Goal: Information Seeking & Learning: Learn about a topic

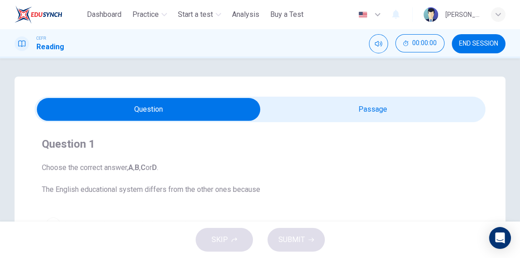
scroll to position [130, 0]
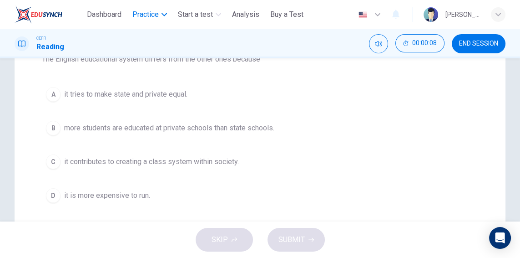
click at [158, 15] on span "Practice" at bounding box center [145, 14] width 26 height 11
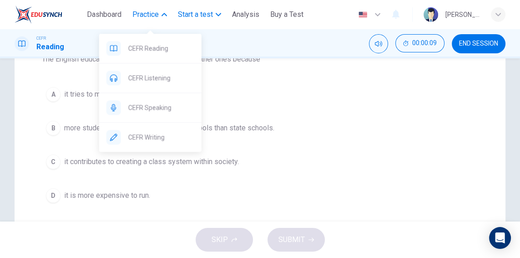
click at [212, 15] on span "Start a test" at bounding box center [195, 14] width 35 height 11
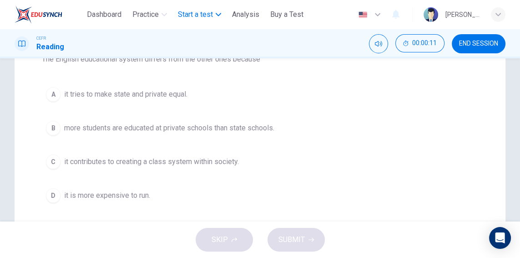
click at [212, 15] on span "Start a test" at bounding box center [195, 14] width 35 height 11
click at [202, 17] on span "Start a test" at bounding box center [195, 14] width 35 height 11
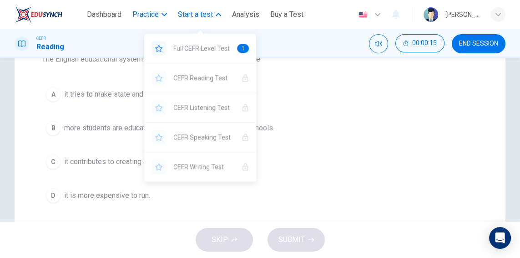
click at [153, 17] on span "Practice" at bounding box center [145, 14] width 26 height 11
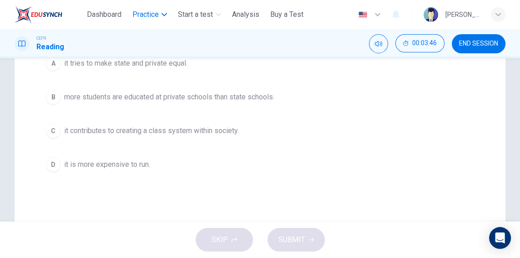
scroll to position [160, 0]
click at [196, 126] on span "it contributes to creating a class system within society." at bounding box center [151, 131] width 175 height 11
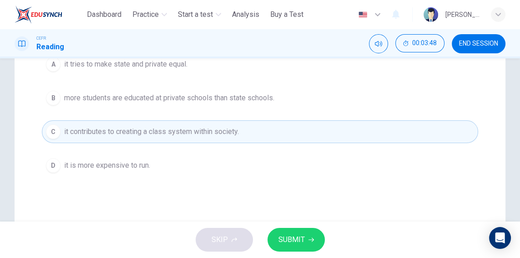
click at [303, 241] on span "SUBMIT" at bounding box center [292, 239] width 26 height 13
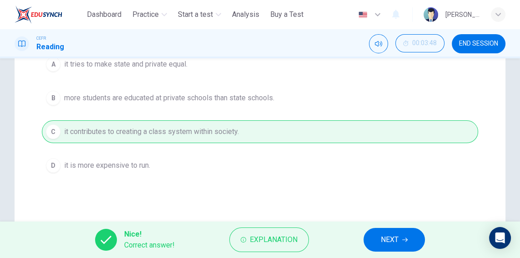
click at [403, 240] on icon "button" at bounding box center [404, 239] width 5 height 5
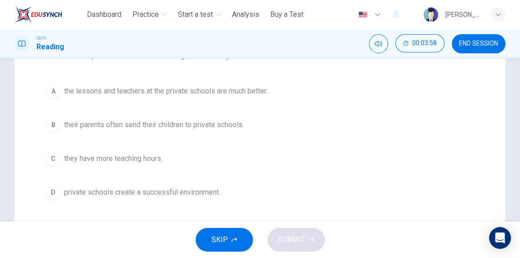
scroll to position [133, 0]
click at [73, 121] on span "their parents often send their children to private schools." at bounding box center [154, 124] width 180 height 11
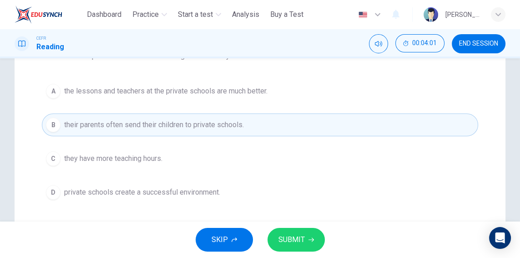
click at [313, 244] on button "SUBMIT" at bounding box center [296, 240] width 57 height 24
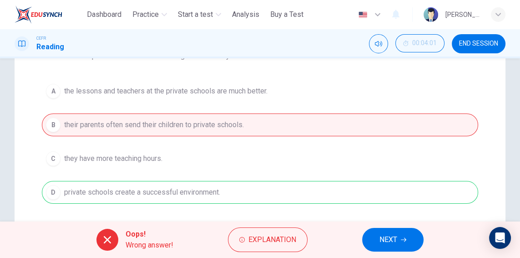
click at [408, 235] on button "NEXT" at bounding box center [392, 240] width 61 height 24
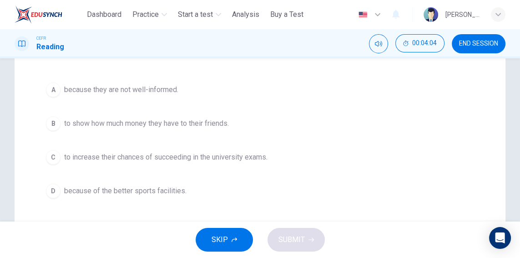
scroll to position [135, 0]
click at [49, 115] on button "B to show how much money they have to their friends." at bounding box center [260, 123] width 437 height 23
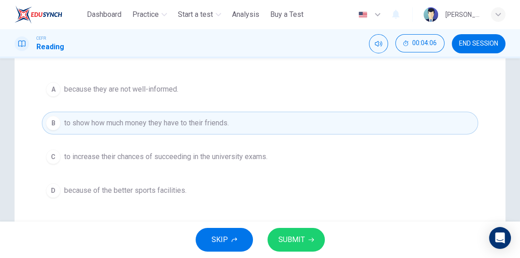
click at [52, 151] on div "C" at bounding box center [53, 156] width 15 height 15
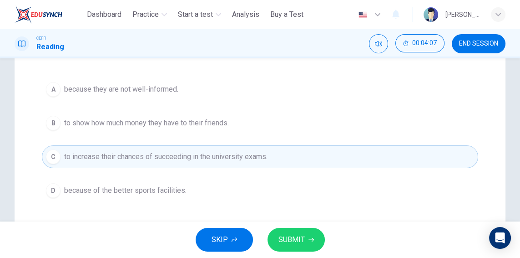
click at [310, 242] on icon "button" at bounding box center [311, 239] width 5 height 5
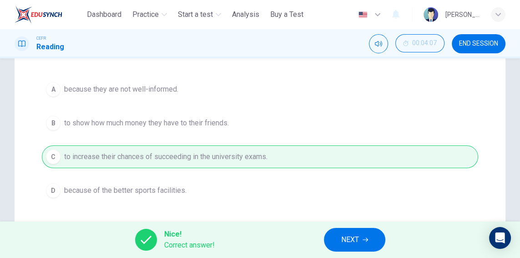
click at [376, 245] on button "NEXT" at bounding box center [354, 240] width 61 height 24
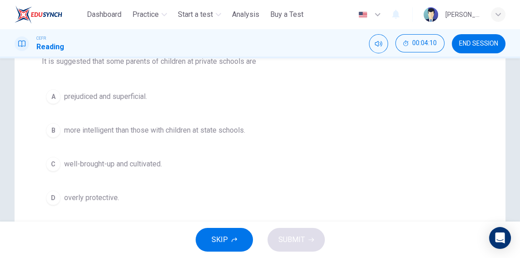
scroll to position [130, 0]
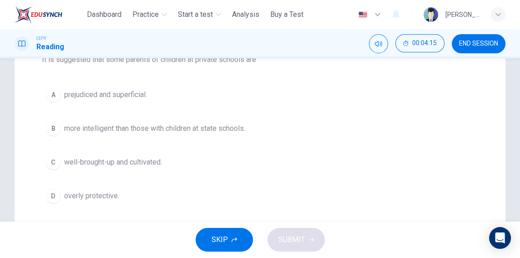
click at [56, 134] on button "B more intelligent than those with children at state schools." at bounding box center [260, 128] width 437 height 23
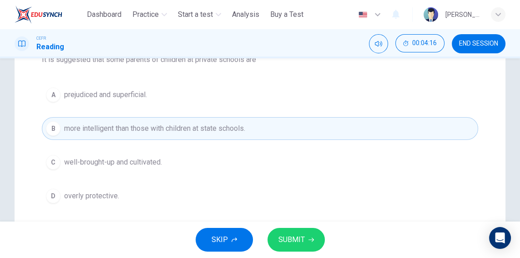
click at [319, 241] on button "SUBMIT" at bounding box center [296, 240] width 57 height 24
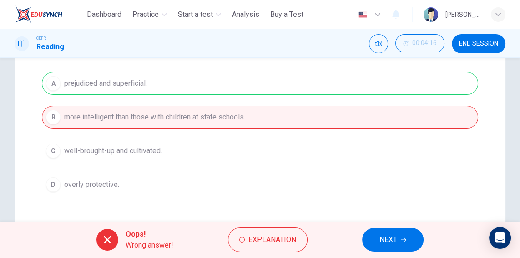
scroll to position [147, 0]
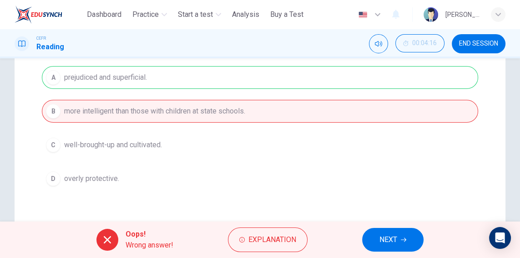
click at [407, 241] on button "NEXT" at bounding box center [392, 240] width 61 height 24
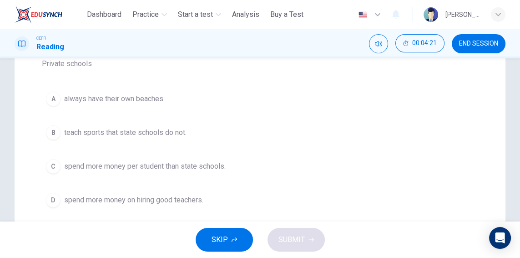
scroll to position [142, 0]
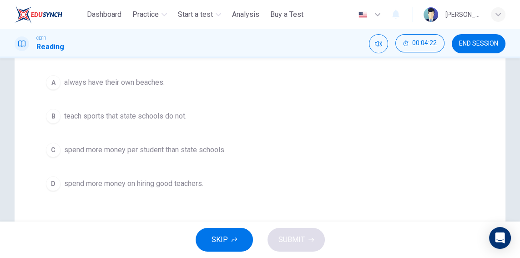
click at [58, 146] on div "C" at bounding box center [53, 150] width 15 height 15
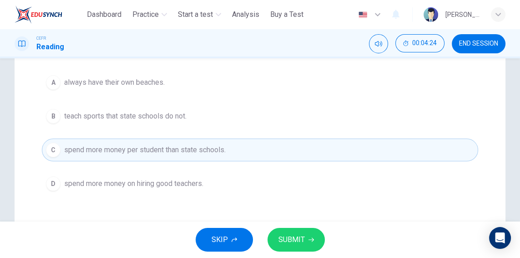
click at [316, 239] on button "SUBMIT" at bounding box center [296, 240] width 57 height 24
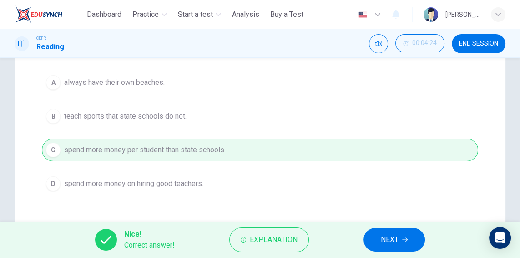
click at [404, 239] on icon "button" at bounding box center [404, 239] width 5 height 5
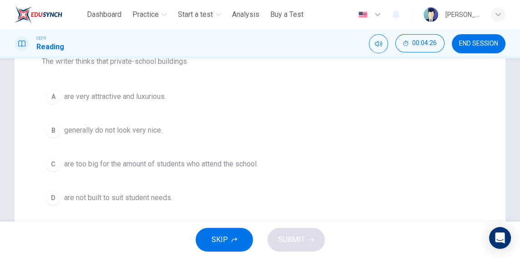
scroll to position [130, 0]
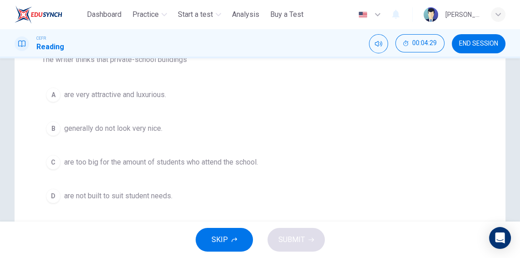
click at [67, 90] on span "are very attractive and luxurious." at bounding box center [115, 94] width 102 height 11
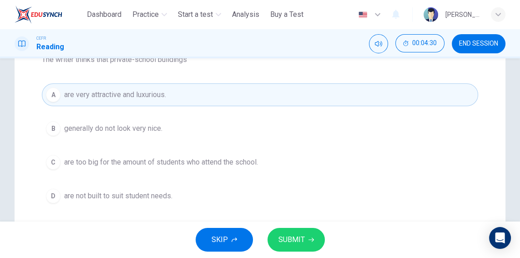
click at [324, 243] on div "SKIP SUBMIT" at bounding box center [260, 239] width 520 height 36
click at [317, 247] on button "SUBMIT" at bounding box center [296, 240] width 57 height 24
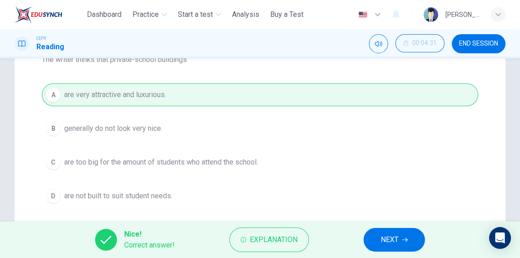
click at [409, 232] on button "NEXT" at bounding box center [394, 240] width 61 height 24
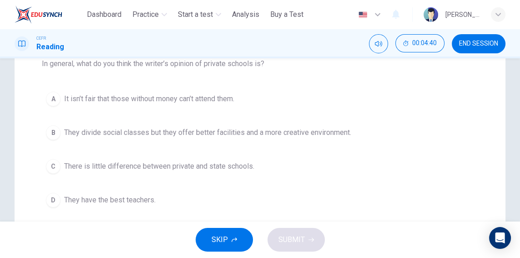
scroll to position [139, 0]
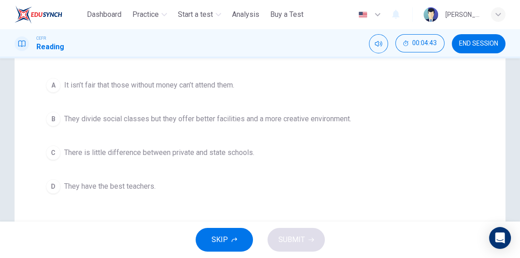
click at [58, 127] on button "B They divide social classes but they offer better facilities and a more creati…" at bounding box center [260, 118] width 437 height 23
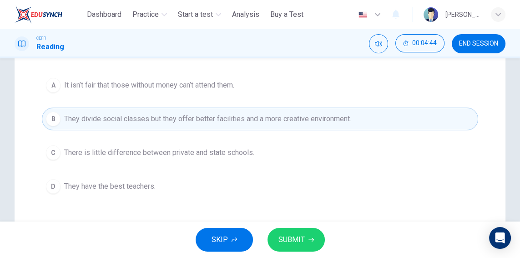
click at [310, 239] on icon "button" at bounding box center [311, 239] width 5 height 5
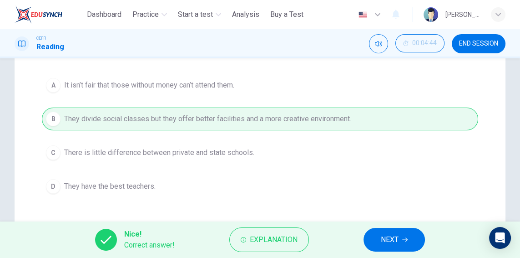
click at [401, 243] on button "NEXT" at bounding box center [394, 240] width 61 height 24
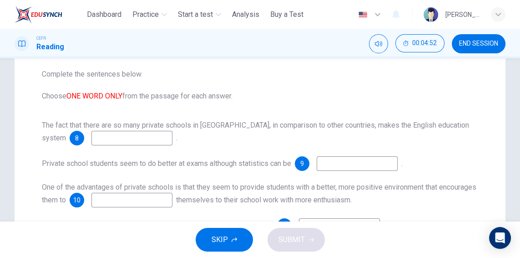
scroll to position [93, 0]
click at [108, 140] on input at bounding box center [132, 138] width 81 height 15
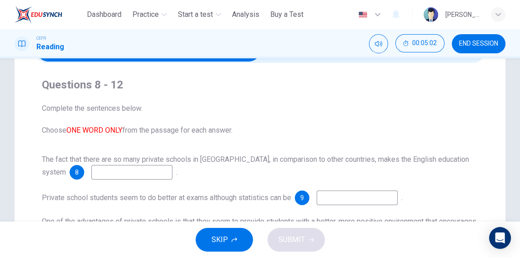
scroll to position [66, 0]
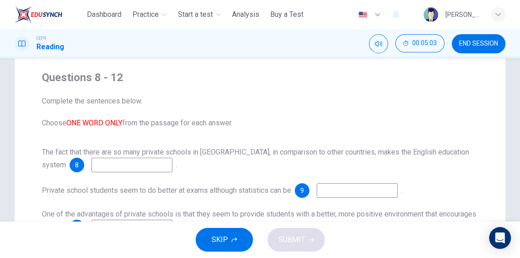
click at [75, 165] on span "8" at bounding box center [77, 165] width 4 height 6
click at [92, 162] on input at bounding box center [132, 165] width 81 height 15
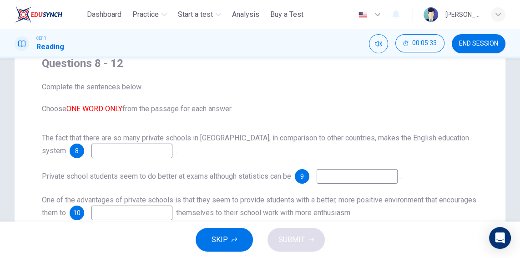
scroll to position [84, 0]
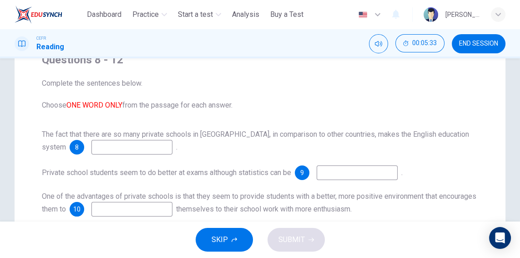
click at [108, 149] on input at bounding box center [132, 147] width 81 height 15
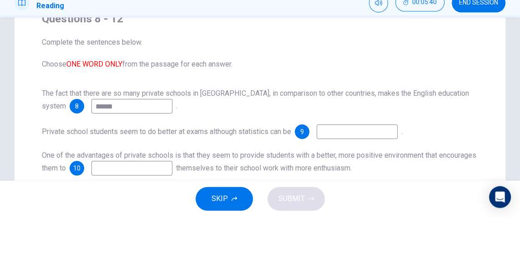
type input "******"
click at [398, 171] on input at bounding box center [357, 172] width 81 height 15
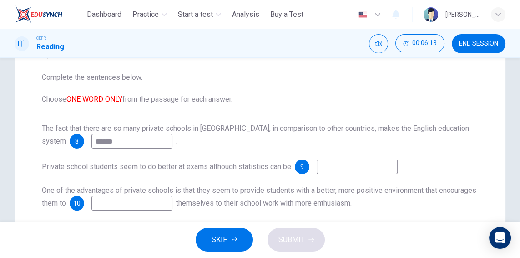
scroll to position [92, 0]
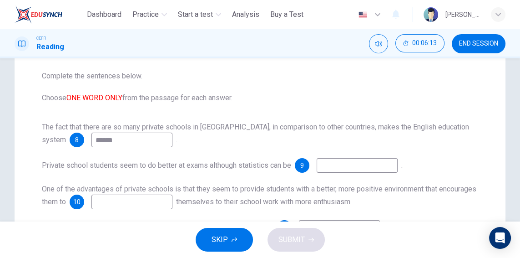
click at [378, 161] on input at bounding box center [357, 165] width 81 height 15
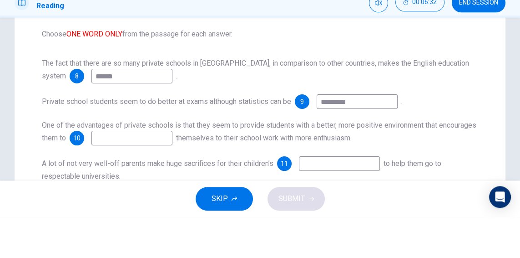
scroll to position [115, 0]
type input "*********"
click at [173, 182] on input at bounding box center [132, 178] width 81 height 15
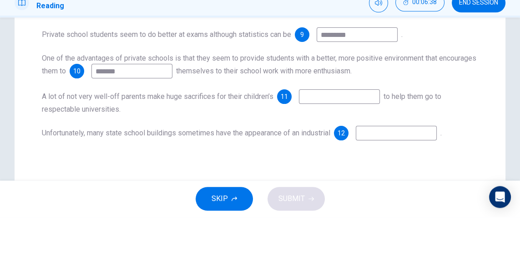
scroll to position [182, 0]
type input "*******"
click at [363, 133] on input at bounding box center [339, 136] width 81 height 15
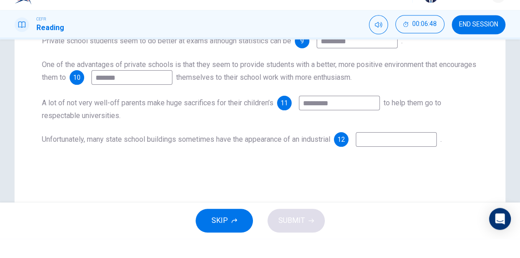
scroll to position [205, 0]
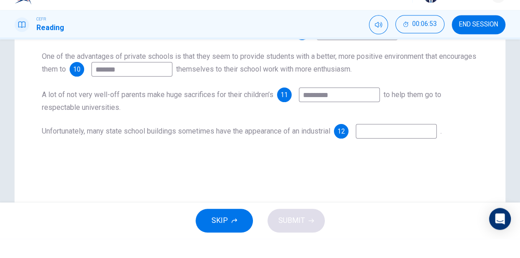
type input "*********"
click at [434, 148] on input at bounding box center [396, 150] width 81 height 15
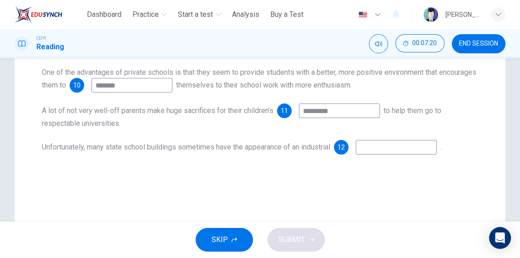
scroll to position [239, 0]
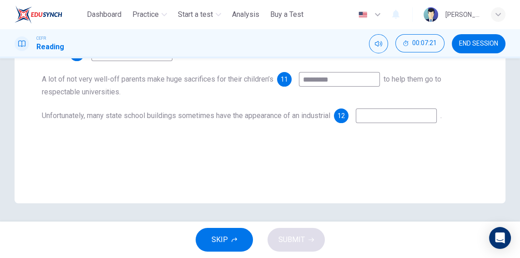
click at [413, 117] on input at bounding box center [396, 115] width 81 height 15
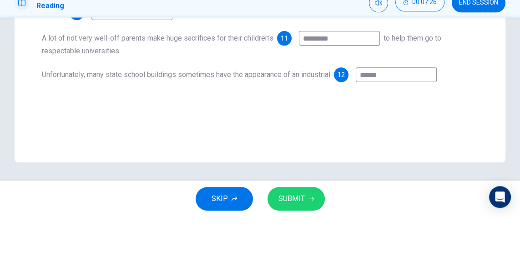
type input "******"
click at [289, 240] on span "SUBMIT" at bounding box center [292, 239] width 26 height 13
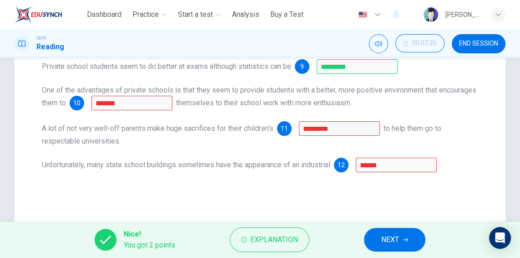
scroll to position [190, 0]
click at [397, 239] on span "NEXT" at bounding box center [391, 239] width 18 height 13
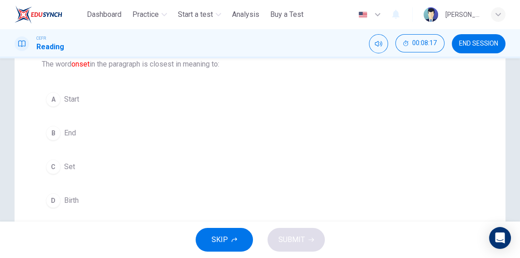
scroll to position [127, 0]
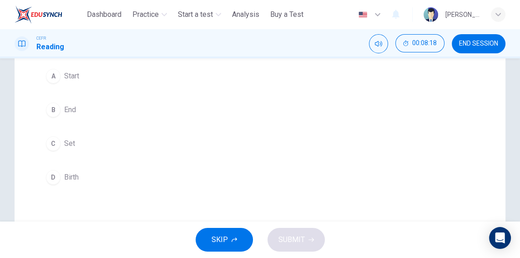
click at [51, 174] on div "D" at bounding box center [53, 177] width 15 height 15
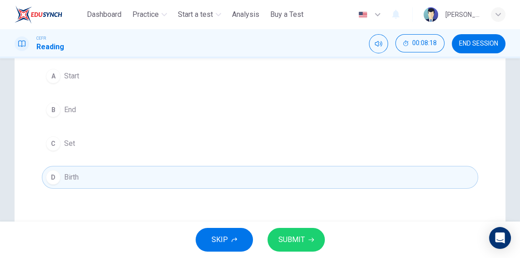
click at [303, 241] on span "SUBMIT" at bounding box center [292, 239] width 26 height 13
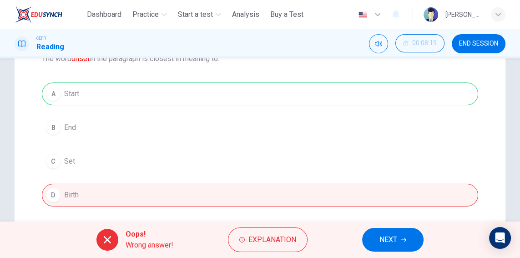
scroll to position [111, 0]
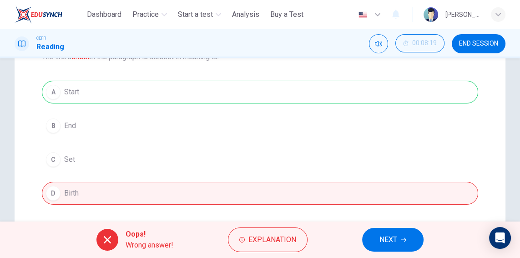
click at [415, 233] on button "NEXT" at bounding box center [392, 240] width 61 height 24
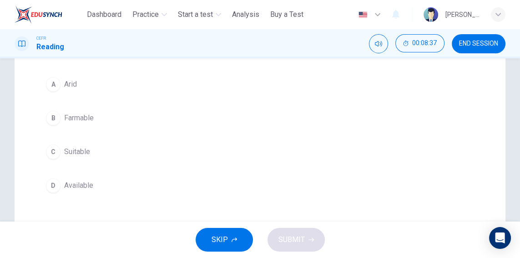
scroll to position [117, 0]
click at [55, 126] on button "B Farmable" at bounding box center [260, 119] width 437 height 23
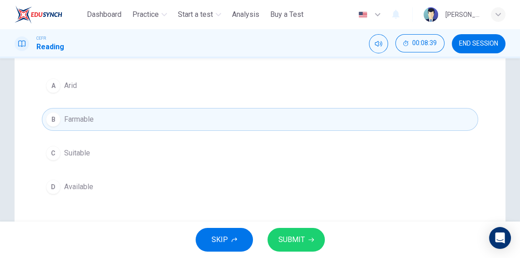
click at [307, 240] on button "SUBMIT" at bounding box center [296, 240] width 57 height 24
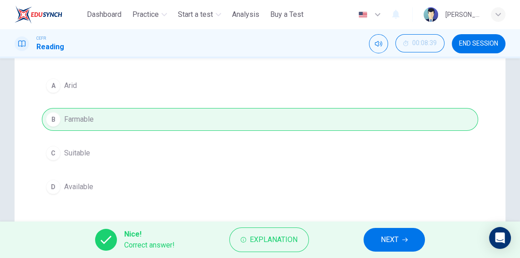
click at [407, 239] on icon "button" at bounding box center [404, 239] width 5 height 5
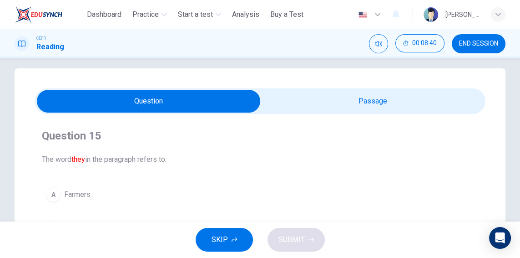
scroll to position [0, 0]
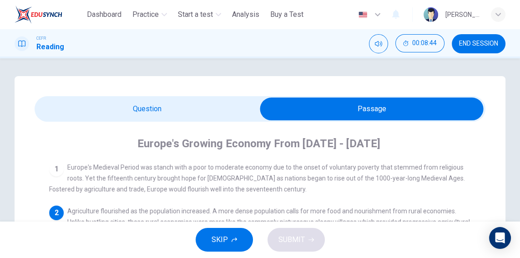
click at [410, 177] on span "Europe's Medieval Period was stanch with a poor to moderate economy due to the …" at bounding box center [257, 177] width 416 height 29
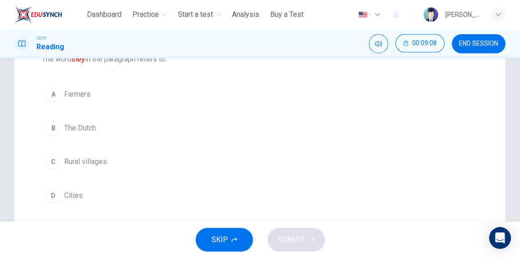
scroll to position [105, 0]
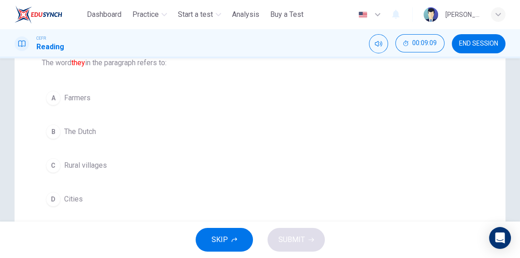
click at [164, 105] on button "A Farmers" at bounding box center [260, 98] width 437 height 23
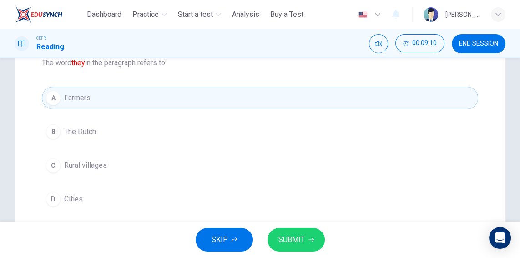
click at [290, 174] on button "C Rural villages" at bounding box center [260, 165] width 437 height 23
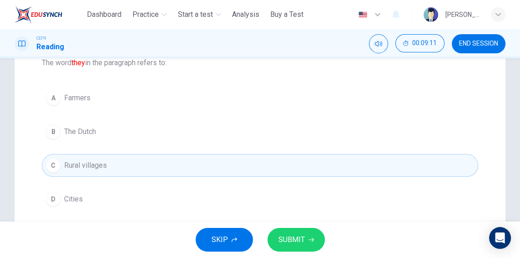
click at [300, 235] on span "SUBMIT" at bounding box center [292, 239] width 26 height 13
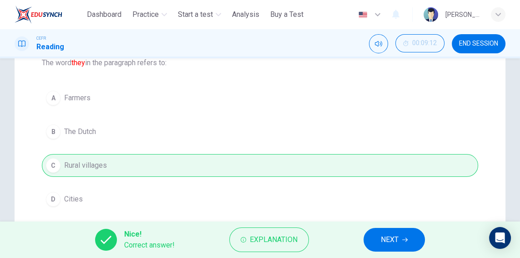
click at [408, 237] on icon "button" at bounding box center [404, 239] width 5 height 5
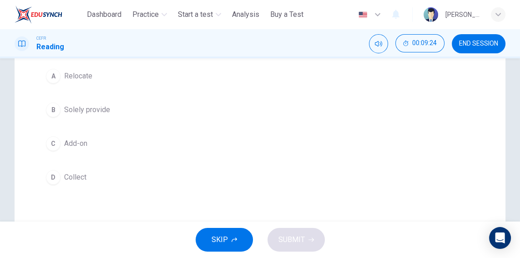
scroll to position [132, 0]
click at [108, 102] on span "Solely provide" at bounding box center [87, 103] width 46 height 11
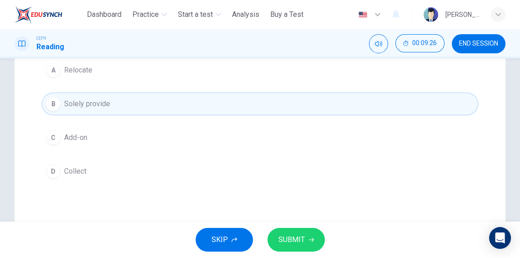
click at [305, 231] on button "SUBMIT" at bounding box center [296, 240] width 57 height 24
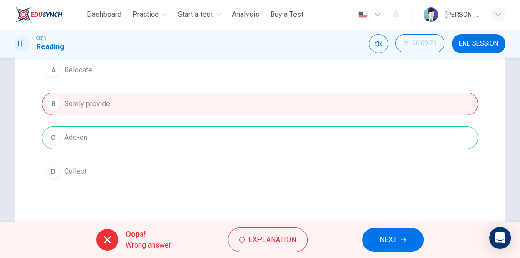
click at [406, 235] on button "NEXT" at bounding box center [392, 240] width 61 height 24
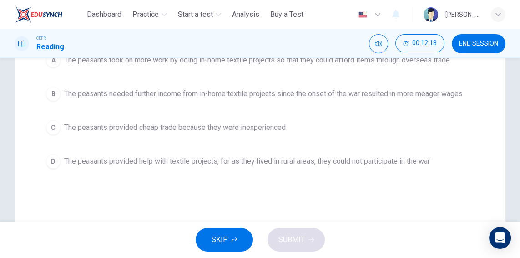
scroll to position [143, 0]
click at [425, 166] on button "D The peasants provided help with textile projects, for as they lived in rural …" at bounding box center [260, 160] width 437 height 23
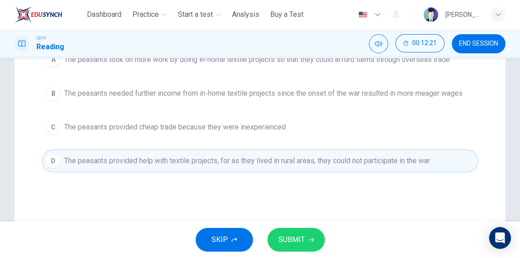
click at [308, 236] on button "SUBMIT" at bounding box center [296, 240] width 57 height 24
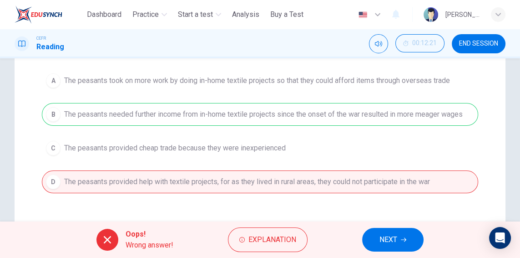
scroll to position [122, 0]
click at [409, 238] on button "NEXT" at bounding box center [392, 240] width 61 height 24
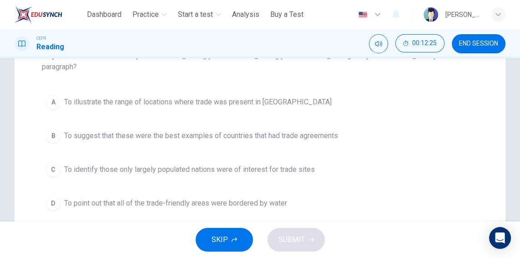
scroll to position [113, 0]
click at [433, 89] on button "A To illustrate the range of locations where trade was present in [GEOGRAPHIC_D…" at bounding box center [260, 100] width 437 height 23
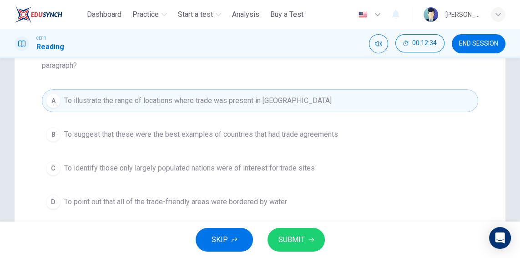
click at [307, 242] on button "SUBMIT" at bounding box center [296, 240] width 57 height 24
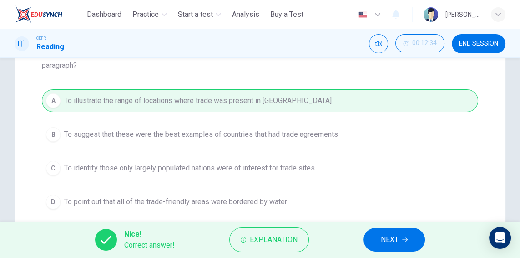
click at [414, 239] on button "NEXT" at bounding box center [394, 240] width 61 height 24
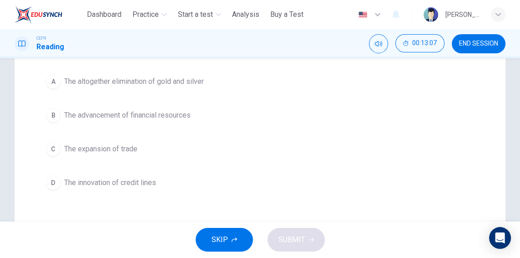
scroll to position [121, 0]
click at [78, 110] on span "The advancement of financial resources" at bounding box center [127, 115] width 127 height 11
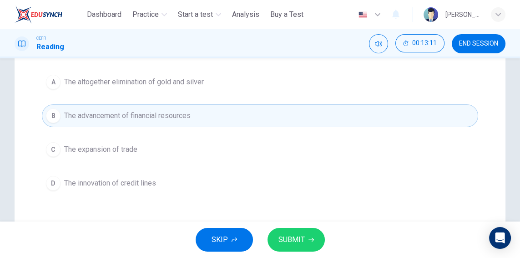
click at [317, 236] on button "SUBMIT" at bounding box center [296, 240] width 57 height 24
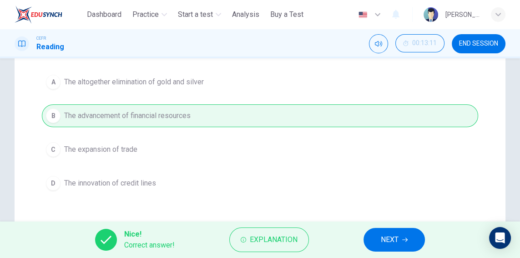
click at [402, 242] on button "NEXT" at bounding box center [394, 240] width 61 height 24
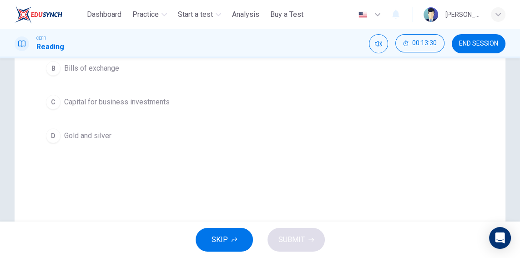
scroll to position [162, 0]
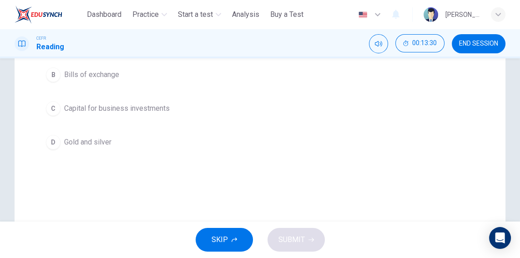
click at [58, 114] on button "C Capital for business investments" at bounding box center [260, 108] width 437 height 23
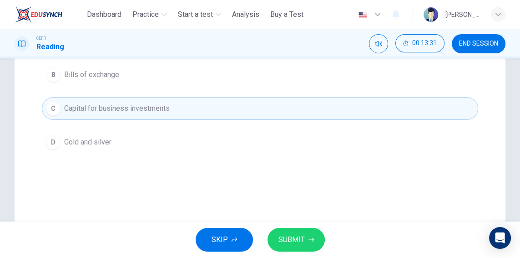
click at [310, 239] on icon "button" at bounding box center [311, 240] width 5 height 4
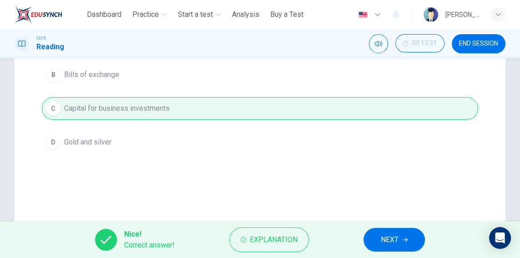
click at [408, 238] on icon "button" at bounding box center [404, 239] width 5 height 5
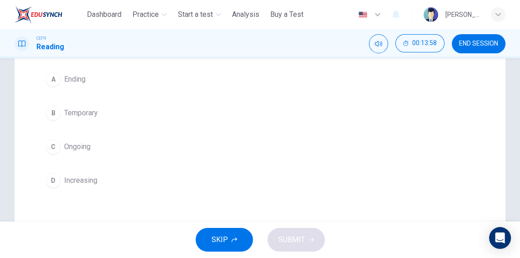
scroll to position [142, 0]
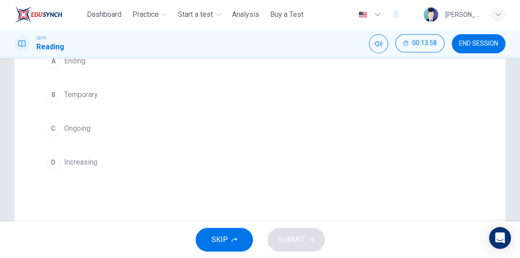
click at [47, 158] on div "D" at bounding box center [53, 162] width 15 height 15
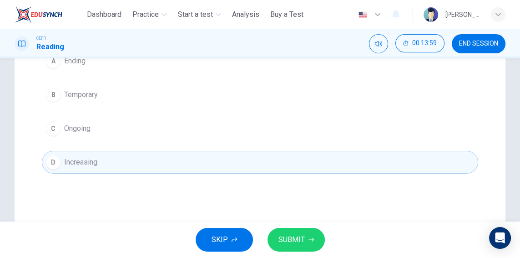
click at [318, 239] on button "SUBMIT" at bounding box center [296, 240] width 57 height 24
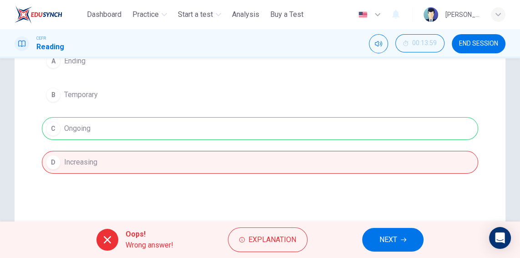
click at [401, 234] on button "NEXT" at bounding box center [392, 240] width 61 height 24
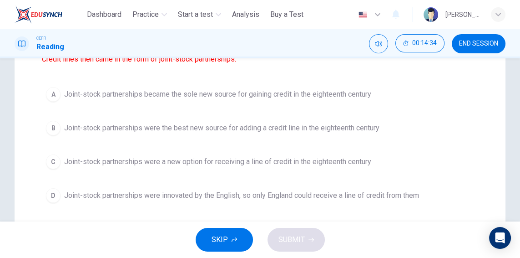
scroll to position [136, 0]
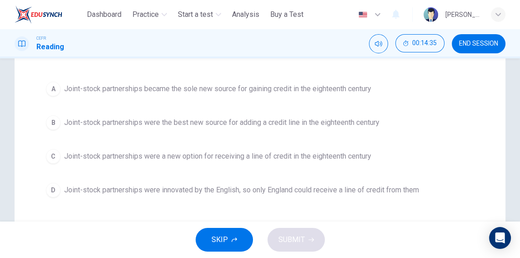
click at [436, 85] on button "A Joint-stock partnerships became the sole new source for gaining credit in the…" at bounding box center [260, 88] width 437 height 23
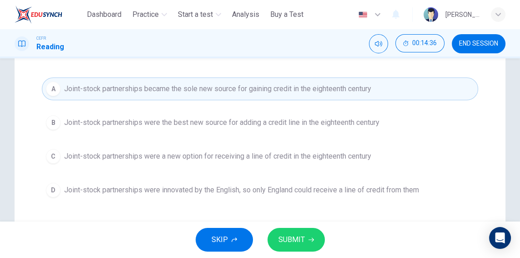
click at [304, 244] on button "SUBMIT" at bounding box center [296, 240] width 57 height 24
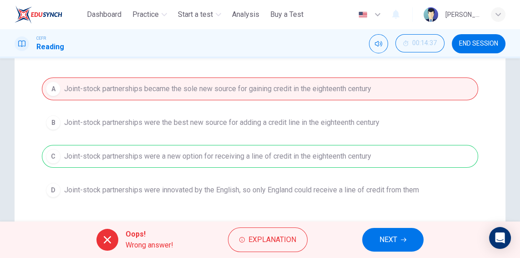
click at [393, 239] on span "NEXT" at bounding box center [389, 239] width 18 height 13
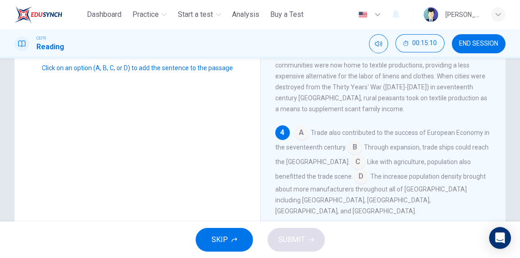
scroll to position [181, 0]
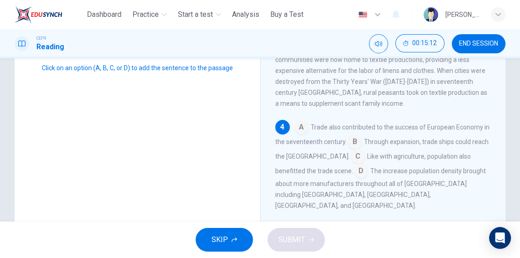
click at [354, 141] on input at bounding box center [355, 142] width 15 height 15
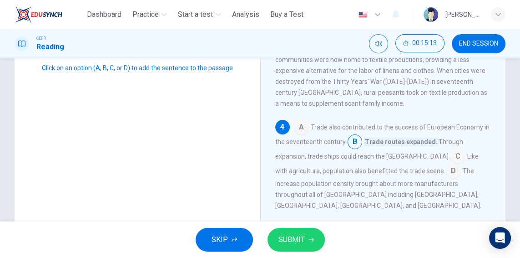
click at [306, 236] on button "SUBMIT" at bounding box center [296, 240] width 57 height 24
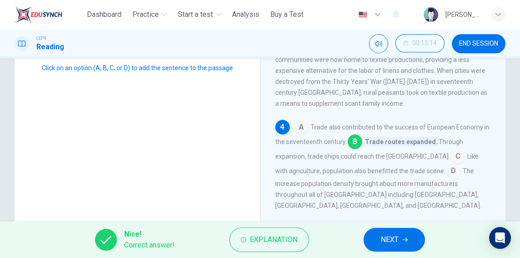
click at [406, 239] on icon "button" at bounding box center [404, 240] width 5 height 4
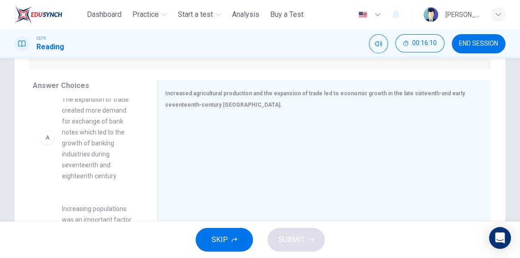
scroll to position [0, 0]
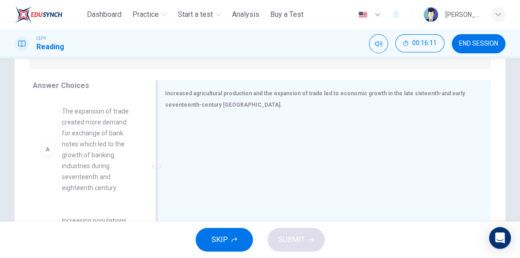
click at [440, 89] on div "Increased agricultural production and the expansion of trade led to economic gr…" at bounding box center [319, 98] width 308 height 23
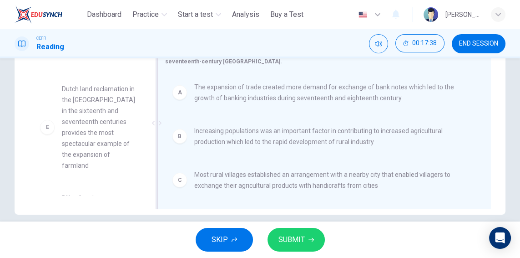
click at [207, 136] on span "Increasing populations was an important factor in contributing to increased agr…" at bounding box center [331, 136] width 275 height 22
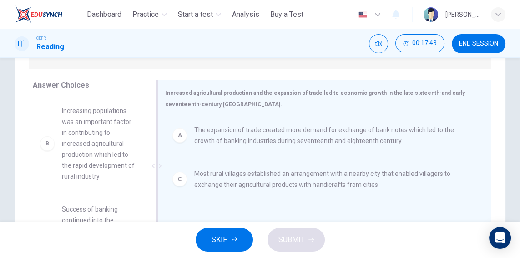
click at [46, 144] on div "B" at bounding box center [47, 143] width 15 height 15
click at [46, 142] on div "B" at bounding box center [47, 143] width 15 height 15
click at [83, 142] on span "Increasing populations was an important factor in contributing to increased agr…" at bounding box center [99, 143] width 74 height 76
click at [417, 152] on div "A The expansion of trade created more demand for exchange of bank notes which l…" at bounding box center [320, 135] width 311 height 36
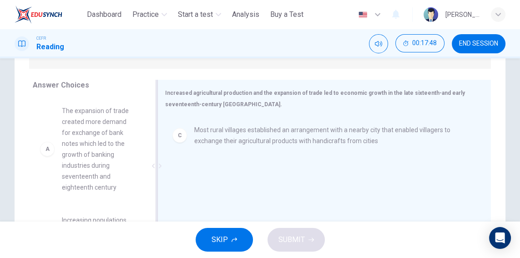
click at [449, 125] on span "Most rural villages established an arrangement with a nearby city that enabled …" at bounding box center [331, 135] width 275 height 22
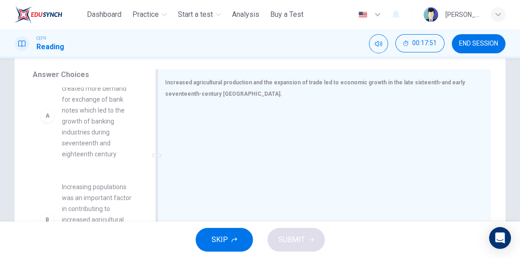
scroll to position [28, 0]
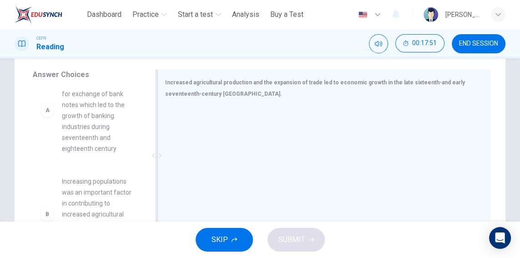
click at [48, 107] on div "A" at bounding box center [47, 110] width 15 height 15
click at [441, 143] on div at bounding box center [320, 168] width 311 height 122
click at [43, 103] on div "A" at bounding box center [47, 110] width 15 height 15
click at [443, 143] on div at bounding box center [320, 168] width 311 height 122
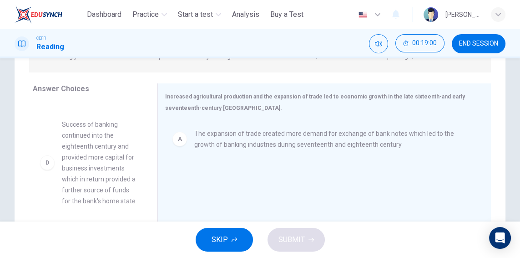
scroll to position [204, 0]
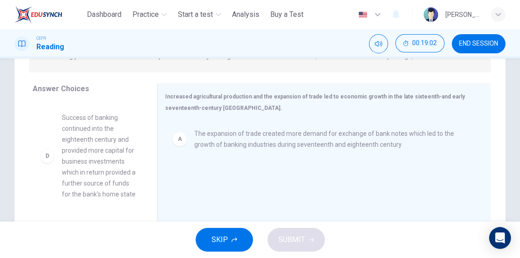
click at [117, 175] on span "Success of banking continued into the eighteenth century and provided more capi…" at bounding box center [99, 155] width 74 height 87
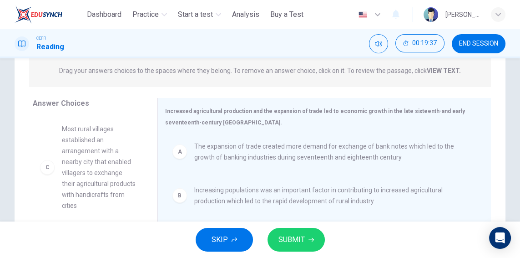
scroll to position [190, 0]
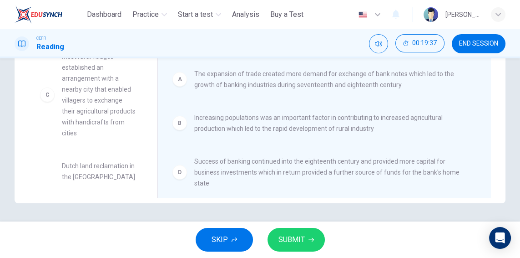
click at [310, 242] on button "SUBMIT" at bounding box center [296, 240] width 57 height 24
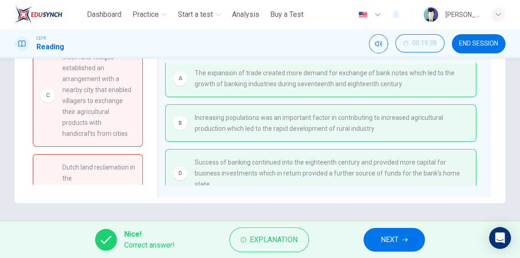
click at [407, 241] on icon "button" at bounding box center [404, 239] width 5 height 5
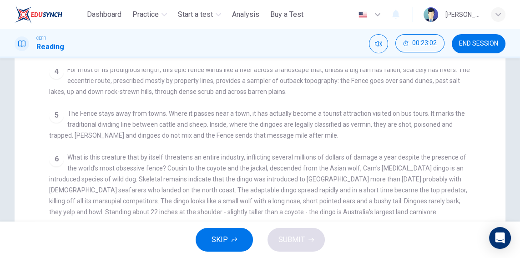
scroll to position [335, 0]
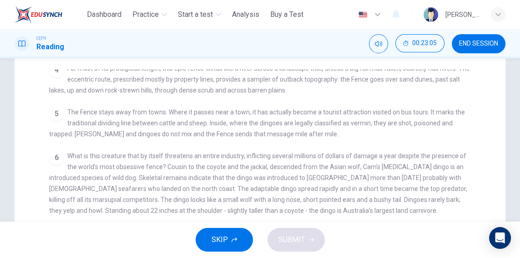
click at [475, 190] on div "CLICK TO ZOOM Click to Zoom 1 A war has been going on for almost a hundred year…" at bounding box center [266, 232] width 434 height 326
click at [478, 200] on div "CLICK TO ZOOM Click to Zoom 1 A war has been going on for almost a hundred year…" at bounding box center [266, 232] width 434 height 326
click at [479, 210] on div "CLICK TO ZOOM Click to Zoom 1 A war has been going on for almost a hundred year…" at bounding box center [266, 232] width 434 height 326
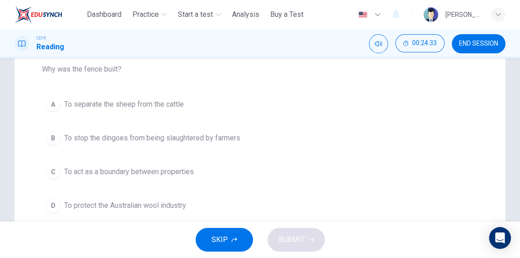
scroll to position [137, 0]
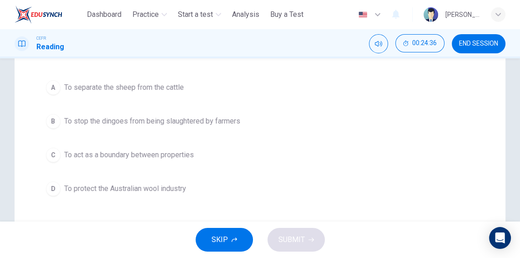
click at [419, 193] on button "D To protect the Australian wool industry" at bounding box center [260, 188] width 437 height 23
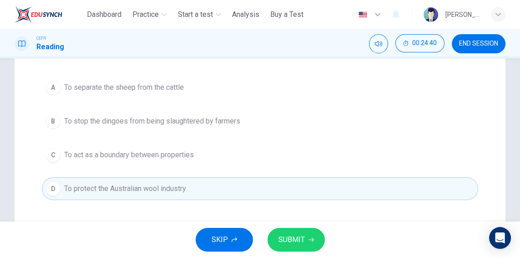
click at [391, 156] on button "C To act as a boundary between properties" at bounding box center [260, 154] width 437 height 23
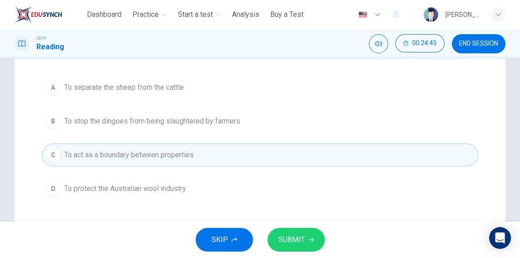
click at [412, 124] on button "B To stop the dingoes from being slaughtered by farmers" at bounding box center [260, 121] width 437 height 23
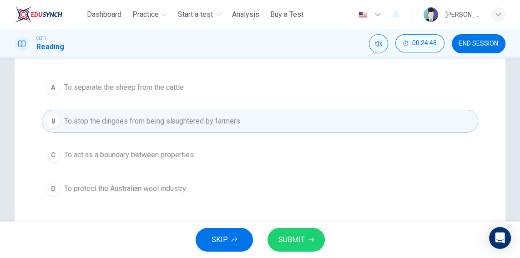
click at [369, 163] on button "C To act as a boundary between properties" at bounding box center [260, 154] width 437 height 23
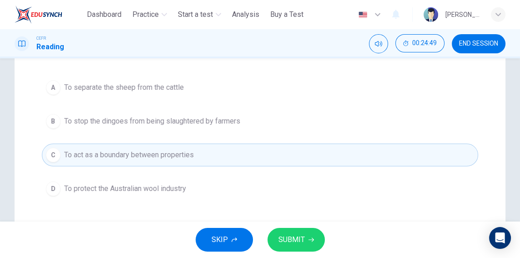
click at [294, 240] on span "SUBMIT" at bounding box center [292, 239] width 26 height 13
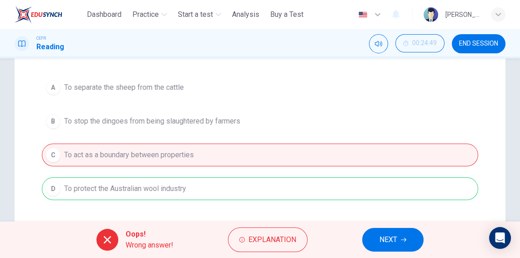
click at [396, 241] on span "NEXT" at bounding box center [389, 239] width 18 height 13
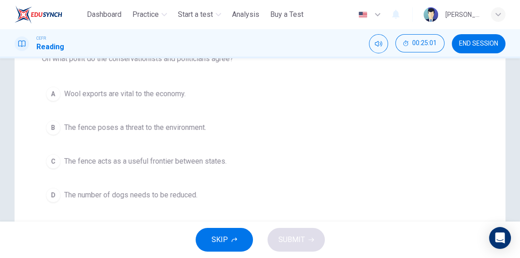
scroll to position [144, 0]
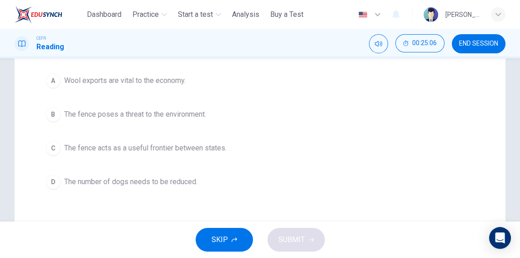
click at [407, 75] on button "A Wool exports are vital to the economy." at bounding box center [260, 80] width 437 height 23
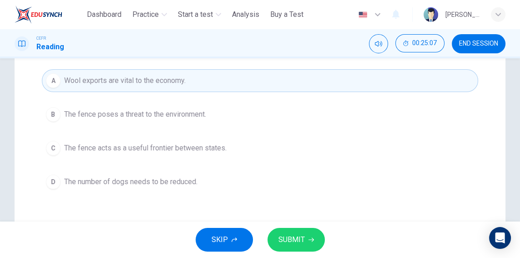
click at [303, 242] on span "SUBMIT" at bounding box center [292, 239] width 26 height 13
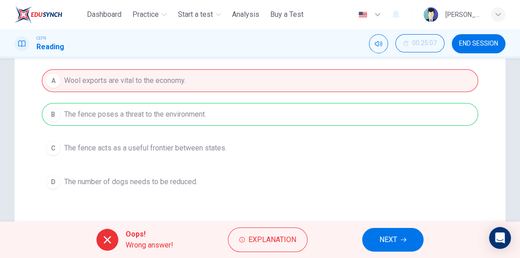
click at [404, 241] on icon "button" at bounding box center [403, 239] width 5 height 5
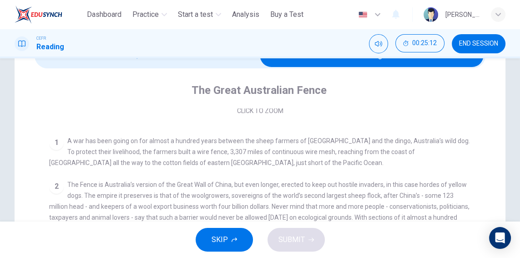
scroll to position [75, 0]
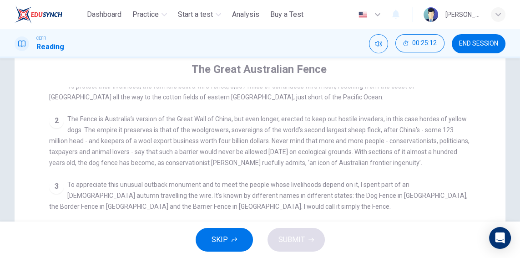
click at [447, 109] on div "CLICK TO ZOOM Click to Zoom 1 A war has been going on for almost a hundred year…" at bounding box center [266, 250] width 434 height 326
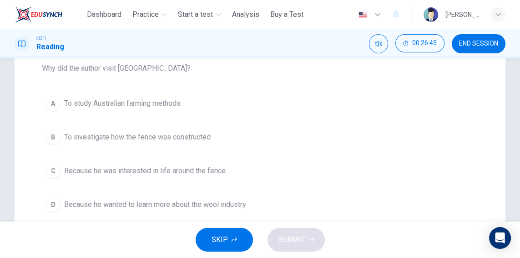
scroll to position [122, 0]
click at [410, 177] on button "C Because he was interested in life around the fence" at bounding box center [260, 169] width 437 height 23
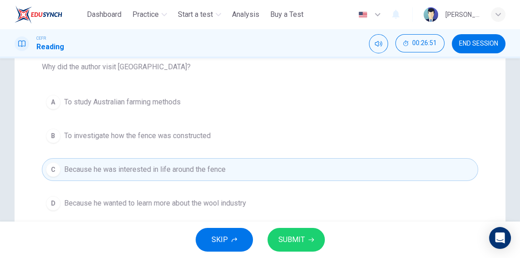
click at [304, 239] on button "SUBMIT" at bounding box center [296, 240] width 57 height 24
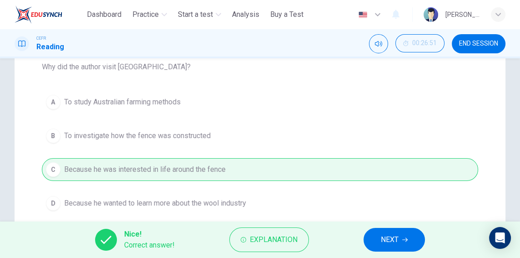
click at [402, 235] on button "NEXT" at bounding box center [394, 240] width 61 height 24
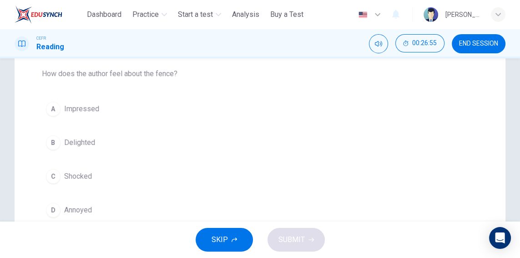
scroll to position [123, 0]
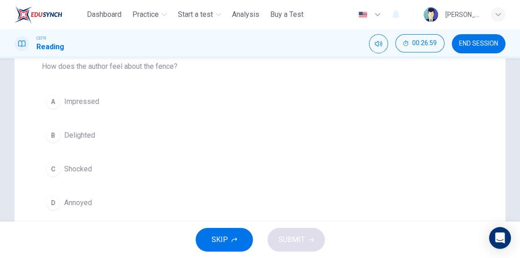
click at [396, 211] on button "D Annoyed" at bounding box center [260, 202] width 437 height 23
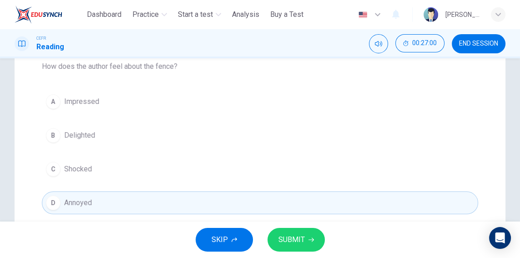
click at [301, 244] on span "SUBMIT" at bounding box center [292, 239] width 26 height 13
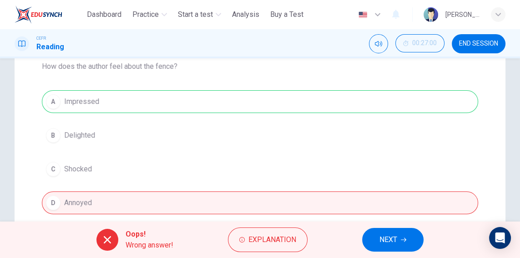
click at [396, 235] on span "NEXT" at bounding box center [389, 239] width 18 height 13
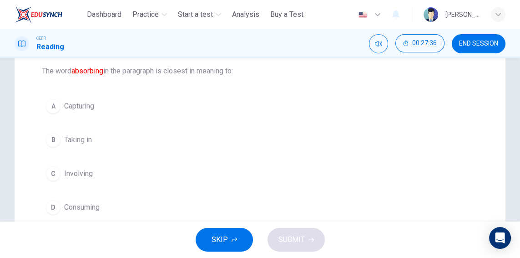
scroll to position [97, 0]
click at [423, 206] on button "D Consuming" at bounding box center [260, 207] width 437 height 23
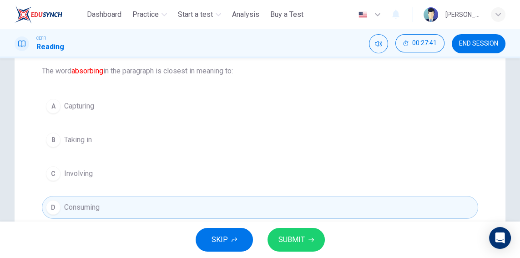
click at [303, 245] on span "SUBMIT" at bounding box center [292, 239] width 26 height 13
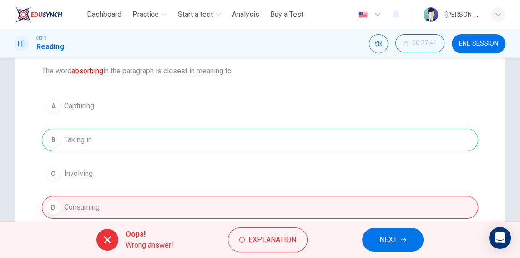
click at [397, 239] on span "NEXT" at bounding box center [389, 239] width 18 height 13
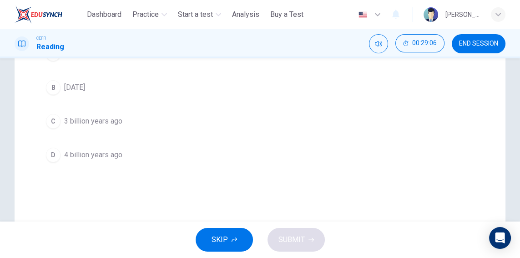
scroll to position [146, 0]
click at [70, 92] on span "[DATE]" at bounding box center [74, 90] width 21 height 11
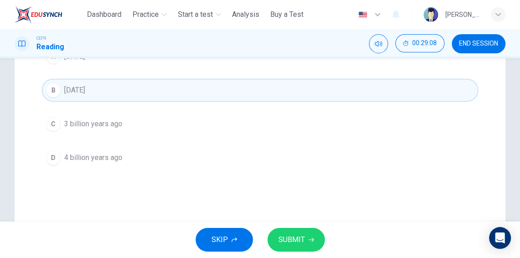
click at [299, 239] on span "SUBMIT" at bounding box center [292, 239] width 26 height 13
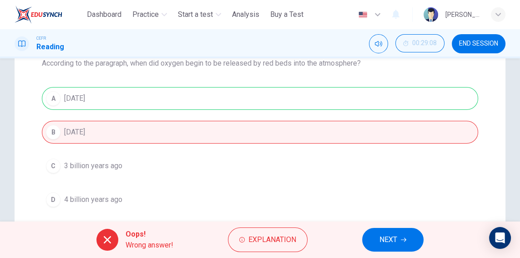
scroll to position [101, 0]
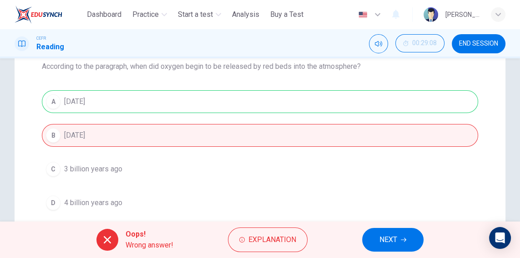
click at [402, 244] on button "NEXT" at bounding box center [392, 240] width 61 height 24
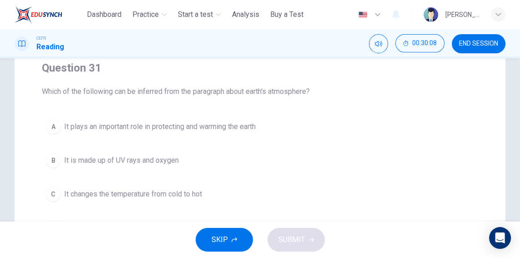
scroll to position [75, 0]
click at [422, 167] on button "B It is made up of UV rays and oxygen" at bounding box center [260, 161] width 437 height 23
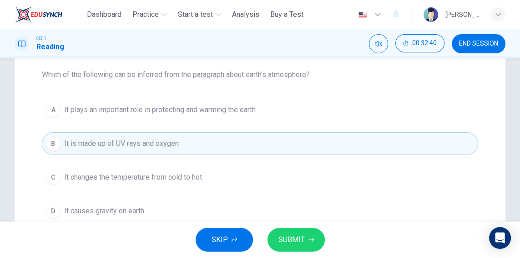
scroll to position [98, 0]
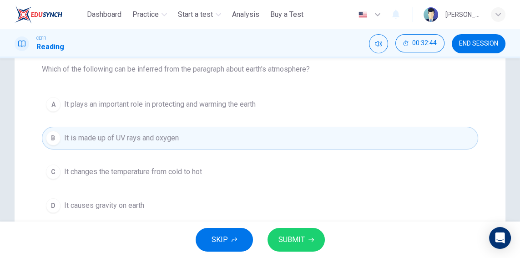
click at [467, 179] on button "C It changes the temperature from cold to hot" at bounding box center [260, 171] width 437 height 23
click at [471, 163] on button "C It changes the temperature from cold to hot" at bounding box center [260, 171] width 437 height 23
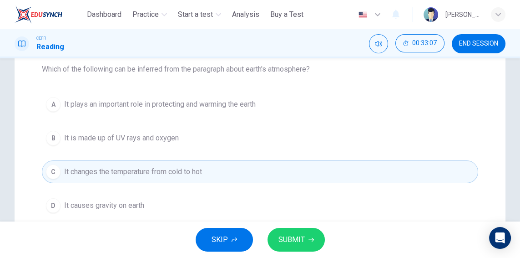
click at [407, 148] on button "B It is made up of UV rays and oxygen" at bounding box center [260, 138] width 437 height 23
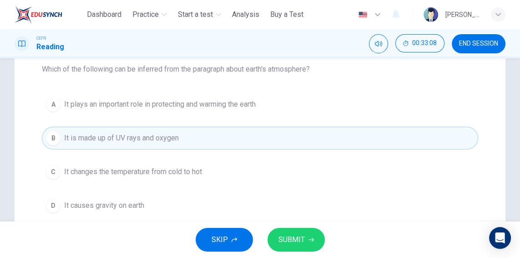
click at [305, 244] on button "SUBMIT" at bounding box center [296, 240] width 57 height 24
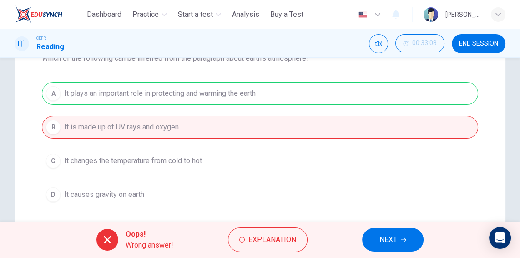
scroll to position [106, 0]
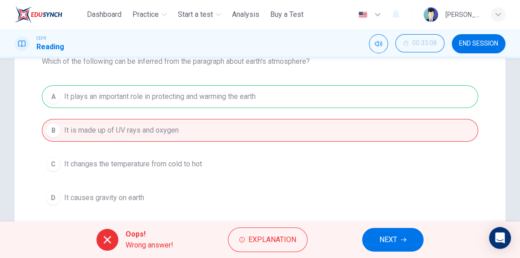
click at [403, 238] on icon "button" at bounding box center [403, 239] width 5 height 5
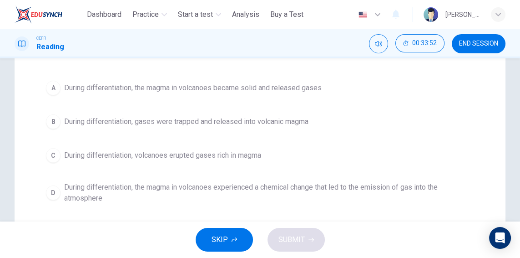
scroll to position [115, 0]
click at [448, 184] on span "During differentiation, the magma in volcanoes experienced a chemical change th…" at bounding box center [269, 192] width 410 height 22
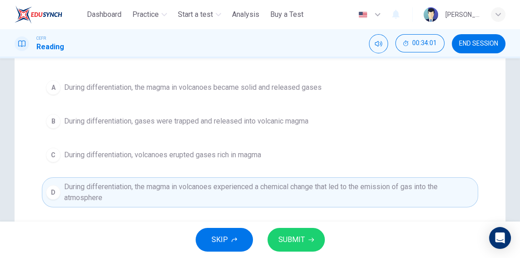
click at [305, 237] on button "SUBMIT" at bounding box center [296, 240] width 57 height 24
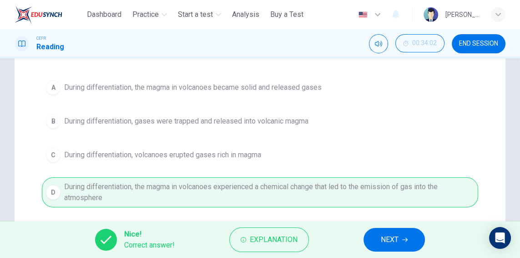
click at [408, 240] on icon "button" at bounding box center [404, 239] width 5 height 5
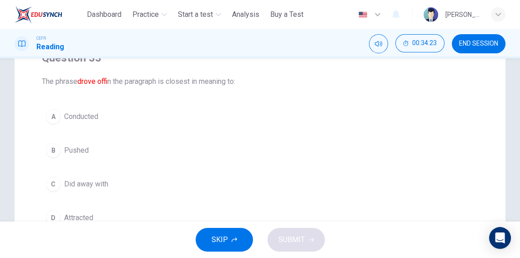
scroll to position [107, 0]
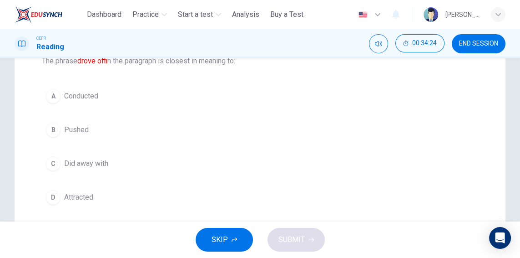
click at [51, 127] on div "B" at bounding box center [53, 129] width 15 height 15
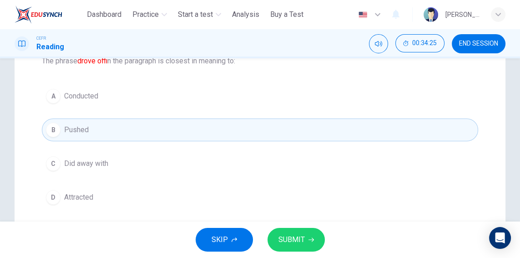
click at [306, 243] on button "SUBMIT" at bounding box center [296, 240] width 57 height 24
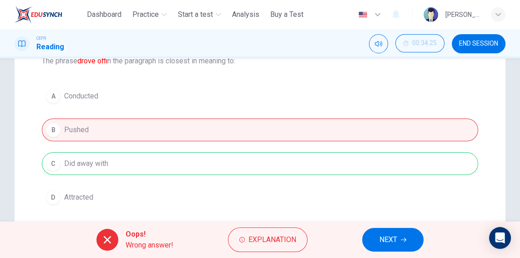
click at [409, 237] on button "NEXT" at bounding box center [392, 240] width 61 height 24
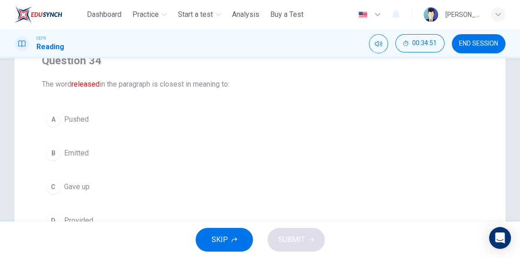
scroll to position [95, 0]
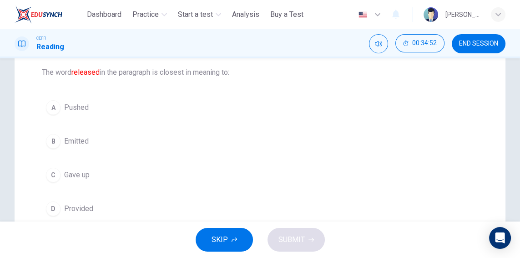
click at [68, 139] on span "Emitted" at bounding box center [76, 141] width 25 height 11
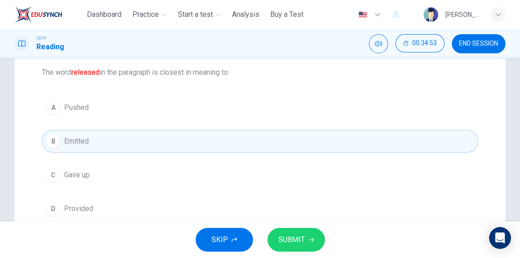
click at [316, 243] on button "SUBMIT" at bounding box center [296, 240] width 57 height 24
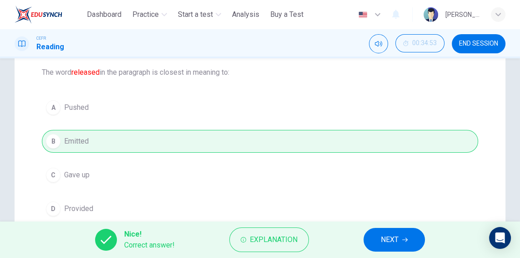
click at [402, 239] on icon "button" at bounding box center [404, 239] width 5 height 5
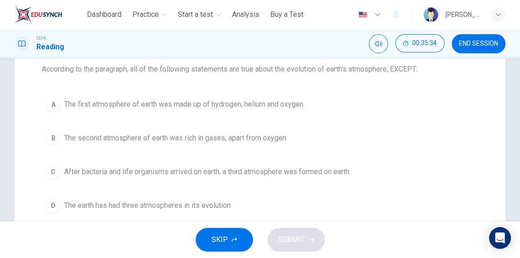
scroll to position [102, 0]
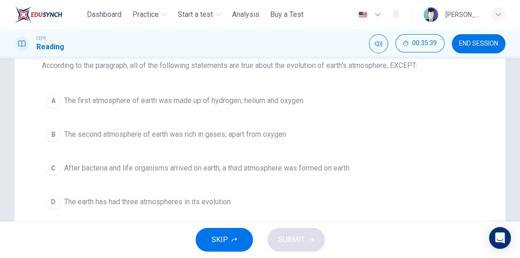
click at [217, 206] on button "D The earth has had three atmospheres in its evolution" at bounding box center [260, 201] width 437 height 23
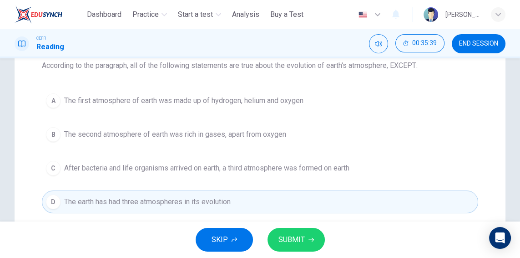
click at [302, 235] on span "SUBMIT" at bounding box center [292, 239] width 26 height 13
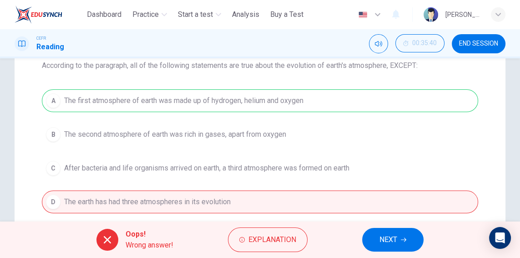
click at [402, 240] on icon "button" at bounding box center [403, 239] width 5 height 5
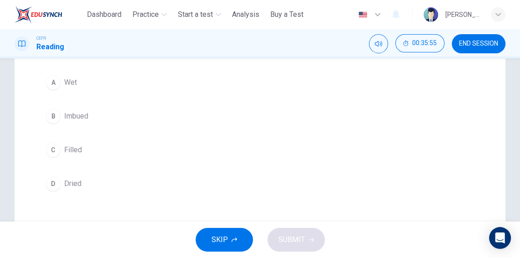
scroll to position [116, 0]
click at [366, 122] on button "B Imbued" at bounding box center [260, 120] width 437 height 23
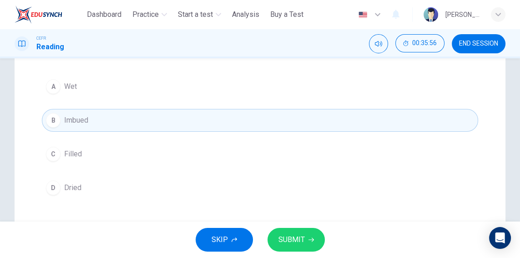
click at [293, 239] on span "SUBMIT" at bounding box center [292, 239] width 26 height 13
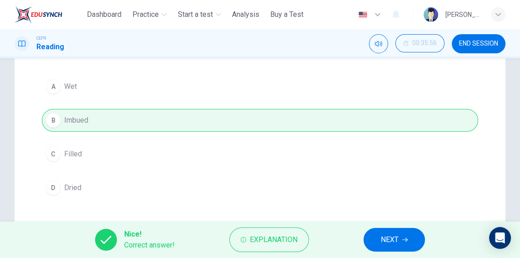
click at [405, 236] on button "NEXT" at bounding box center [394, 240] width 61 height 24
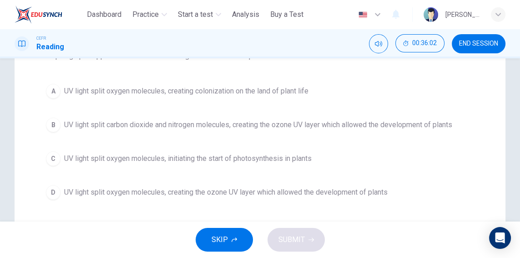
scroll to position [112, 0]
click at [385, 187] on span "UV light split oxygen molecules, creating the ozone UV layer which allowed the …" at bounding box center [226, 192] width 324 height 11
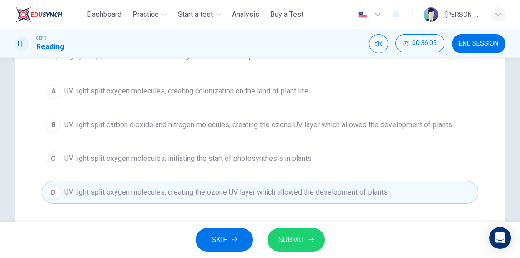
click at [292, 241] on span "SUBMIT" at bounding box center [292, 239] width 26 height 13
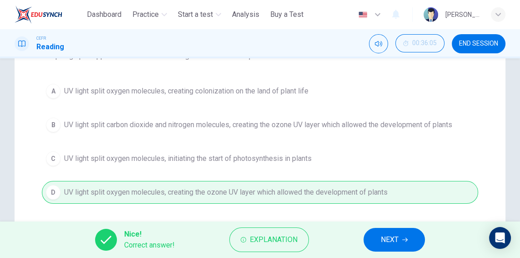
click at [407, 240] on icon "button" at bounding box center [404, 240] width 5 height 4
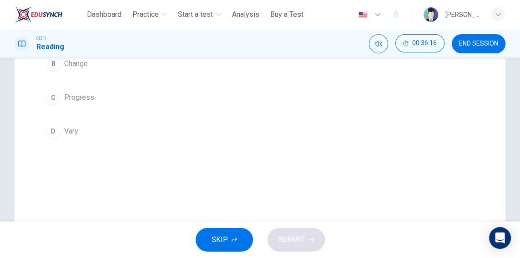
scroll to position [166, 0]
click at [390, 138] on button "D Vary" at bounding box center [260, 137] width 437 height 23
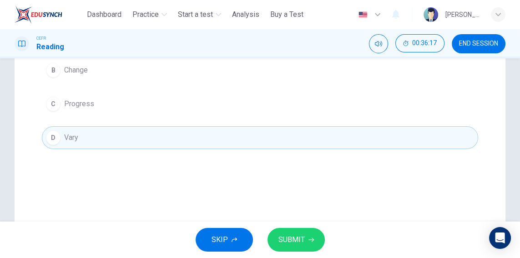
click at [299, 241] on span "SUBMIT" at bounding box center [292, 239] width 26 height 13
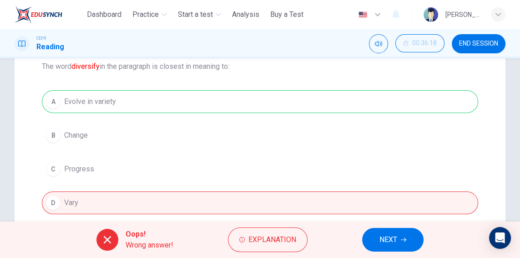
scroll to position [101, 0]
click at [406, 243] on button "NEXT" at bounding box center [392, 240] width 61 height 24
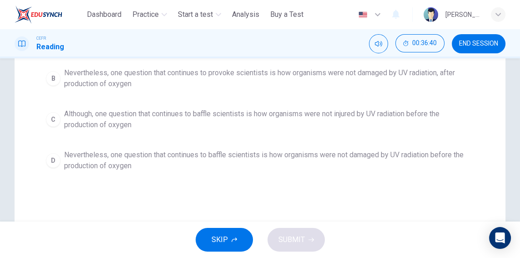
scroll to position [184, 0]
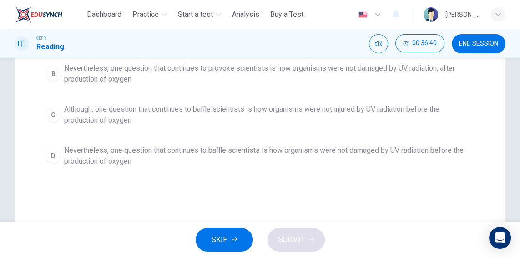
click at [452, 158] on span "Nevertheless, one question that continues to baffle scientists is how organisms…" at bounding box center [269, 156] width 410 height 22
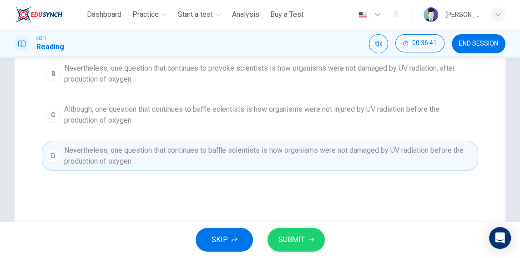
click at [315, 243] on button "SUBMIT" at bounding box center [296, 240] width 57 height 24
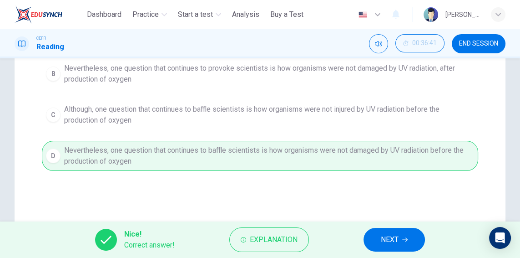
click at [400, 237] on button "NEXT" at bounding box center [394, 240] width 61 height 24
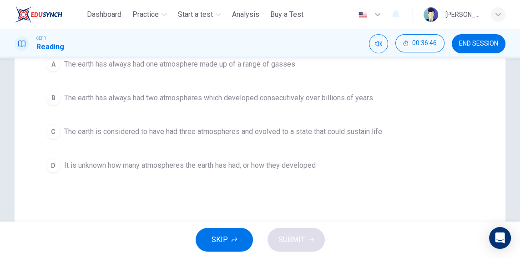
scroll to position [139, 0]
click at [431, 172] on button "D It is unknown how many atmospheres the earth has had, or how they developed" at bounding box center [260, 164] width 437 height 23
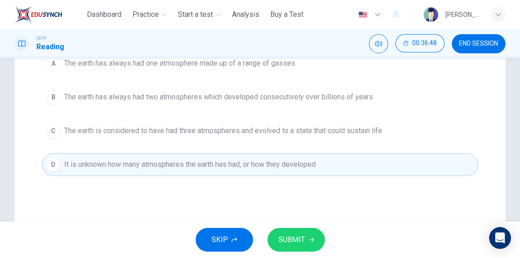
click at [301, 245] on span "SUBMIT" at bounding box center [292, 239] width 26 height 13
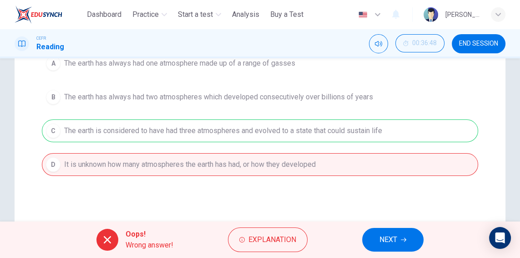
click at [399, 237] on button "NEXT" at bounding box center [392, 240] width 61 height 24
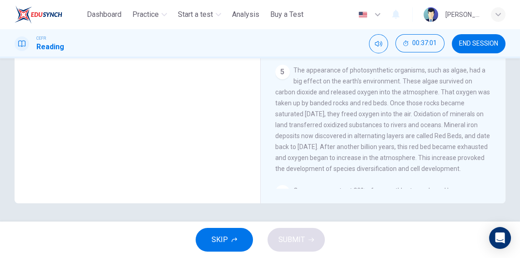
scroll to position [204, 0]
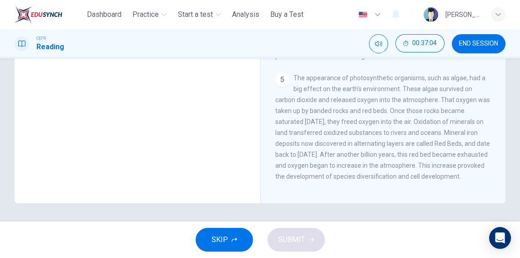
click at [480, 47] on button "END SESSION" at bounding box center [479, 43] width 54 height 19
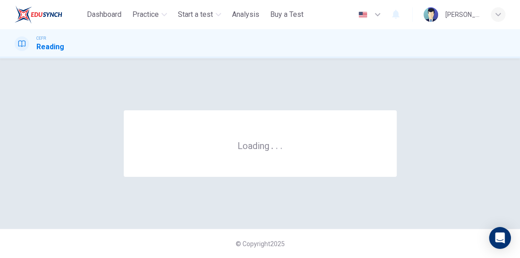
scroll to position [0, 0]
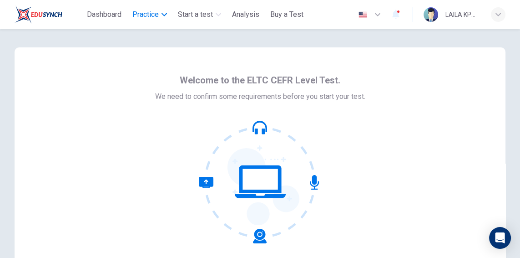
click at [149, 18] on span "Practice" at bounding box center [145, 14] width 26 height 11
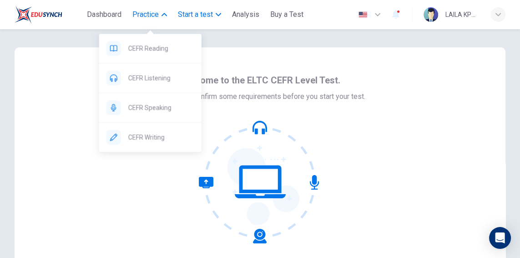
click at [204, 17] on span "Start a test" at bounding box center [195, 14] width 35 height 11
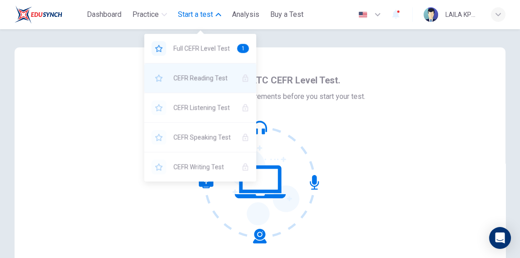
click at [208, 81] on span "CEFR Reading Test" at bounding box center [203, 77] width 61 height 11
